Goal: Transaction & Acquisition: Purchase product/service

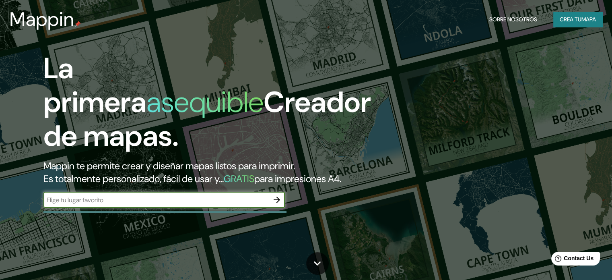
scroll to position [40, 0]
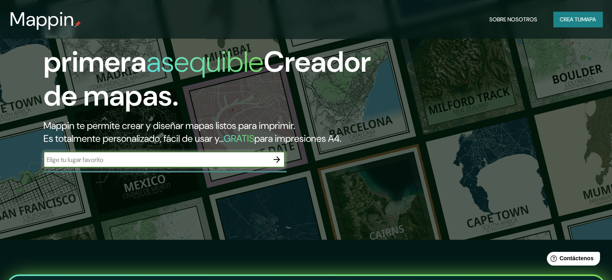
click at [123, 164] on input "text" at bounding box center [155, 159] width 225 height 9
type input "[GEOGRAPHIC_DATA]"
click at [278, 163] on icon "button" at bounding box center [277, 159] width 6 height 6
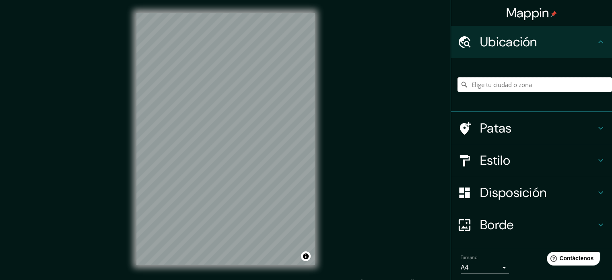
click at [486, 85] on input "Elige tu ciudad o zona" at bounding box center [534, 84] width 154 height 14
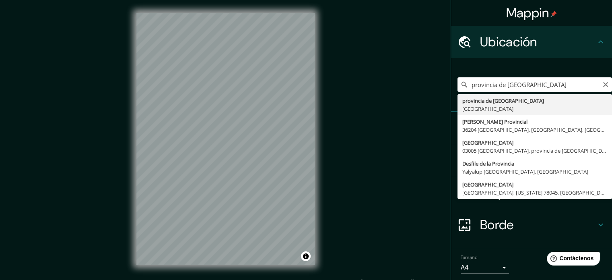
type input "provincia de [GEOGRAPHIC_DATA], [GEOGRAPHIC_DATA]"
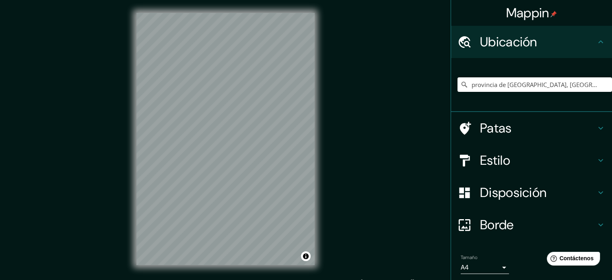
click at [598, 127] on icon at bounding box center [600, 128] width 5 height 3
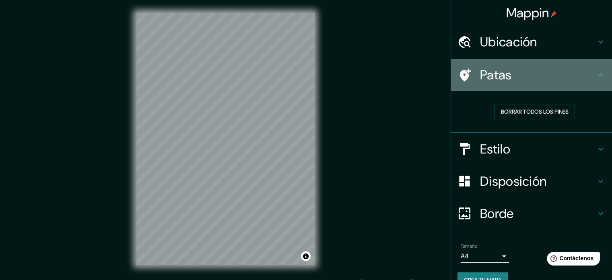
click at [596, 72] on icon at bounding box center [601, 75] width 10 height 10
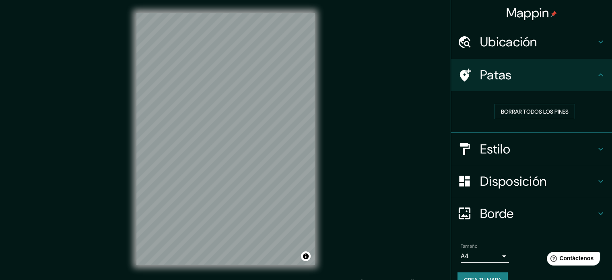
click at [597, 144] on icon at bounding box center [601, 149] width 10 height 10
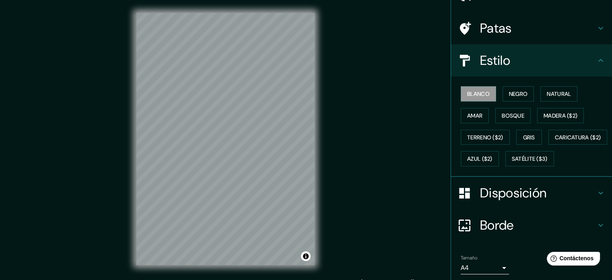
scroll to position [80, 0]
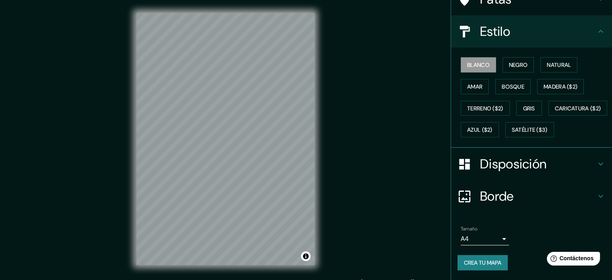
click at [596, 169] on icon at bounding box center [601, 164] width 10 height 10
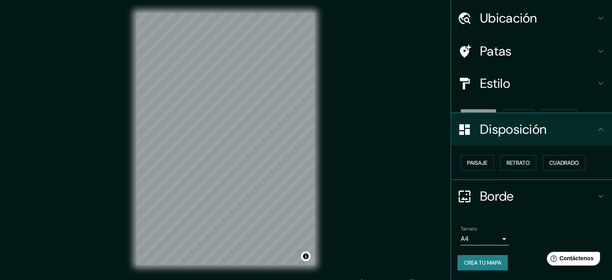
scroll to position [10, 0]
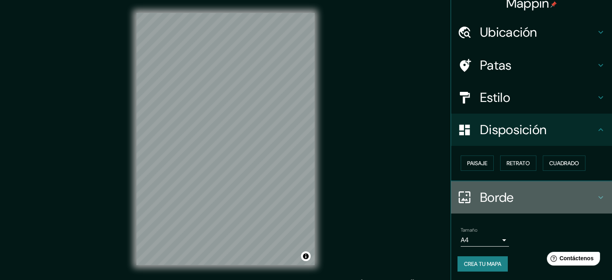
click at [598, 196] on icon at bounding box center [600, 197] width 5 height 3
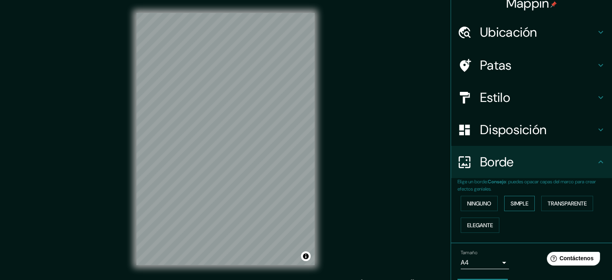
click at [522, 204] on font "Simple" at bounding box center [520, 203] width 18 height 7
